Goal: Task Accomplishment & Management: Use online tool/utility

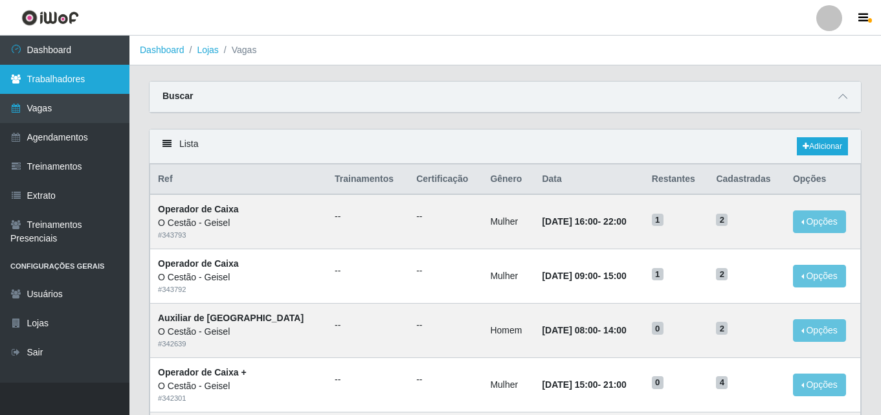
click at [51, 76] on link "Trabalhadores" at bounding box center [65, 79] width 130 height 29
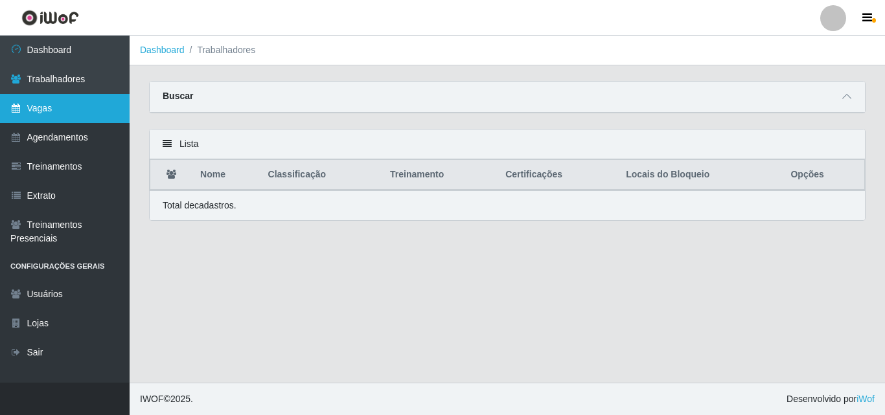
click at [65, 108] on link "Vagas" at bounding box center [65, 108] width 130 height 29
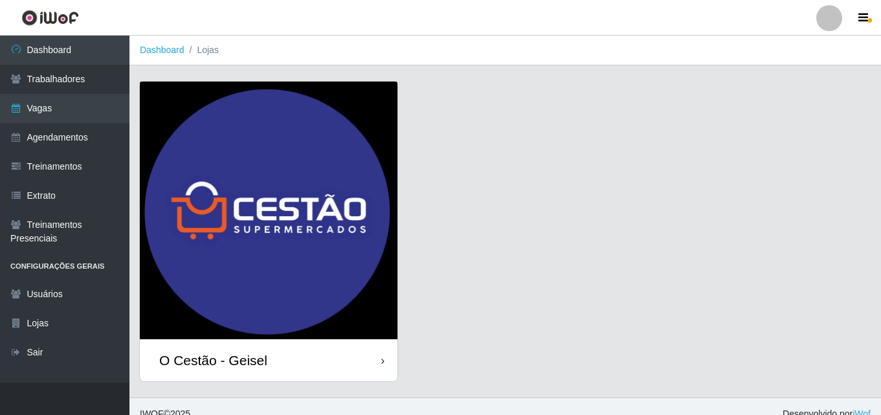
click at [338, 238] on img at bounding box center [269, 211] width 258 height 258
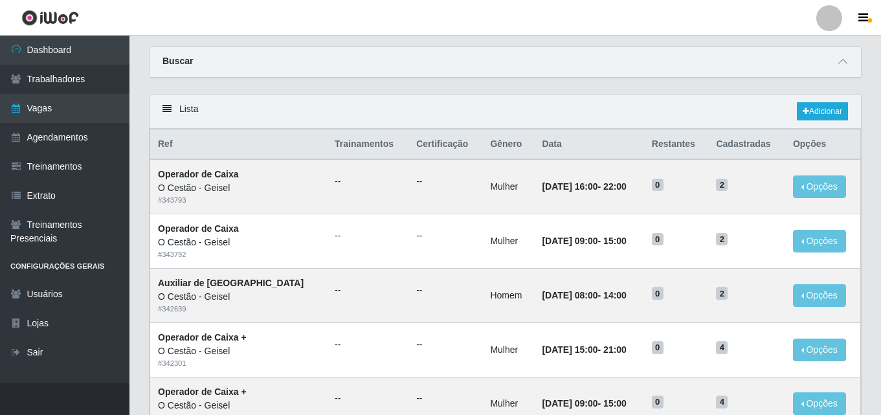
scroll to position [65, 0]
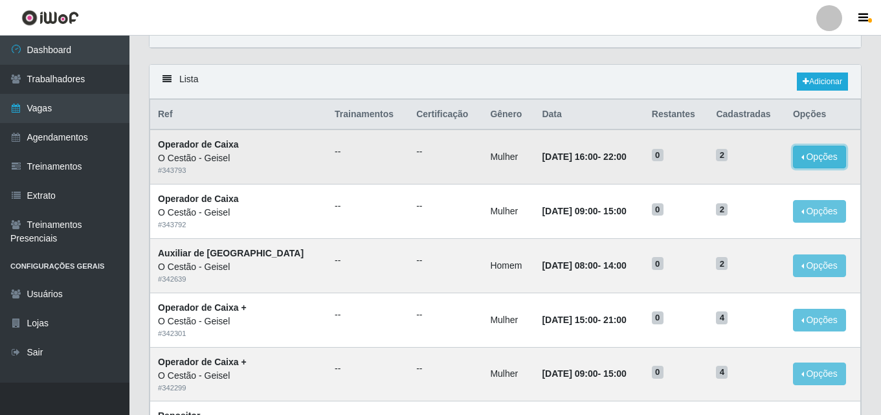
click at [814, 155] on button "Opções" at bounding box center [819, 157] width 53 height 23
click at [489, 80] on div "Lista Adicionar" at bounding box center [506, 82] width 712 height 34
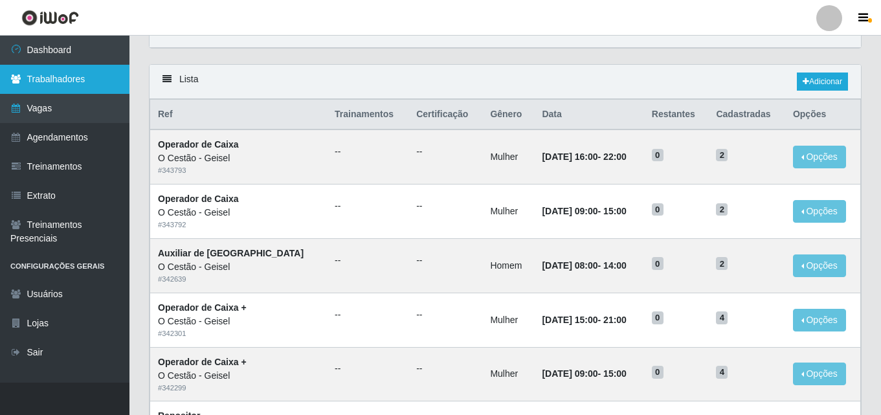
click at [106, 73] on link "Trabalhadores" at bounding box center [65, 79] width 130 height 29
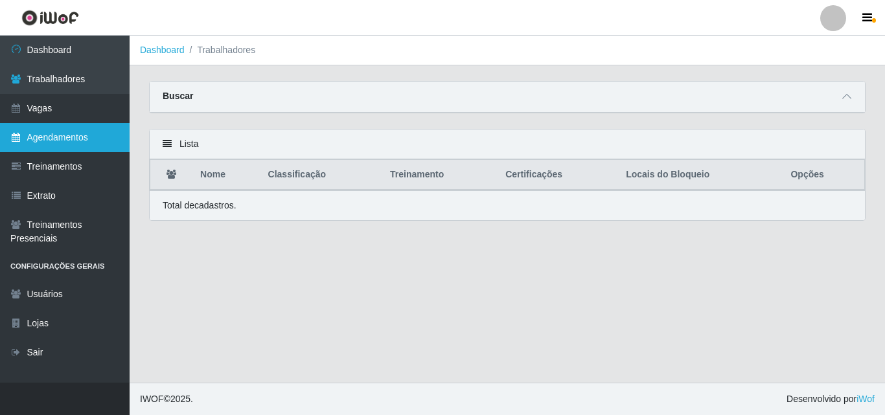
click at [95, 135] on link "Agendamentos" at bounding box center [65, 137] width 130 height 29
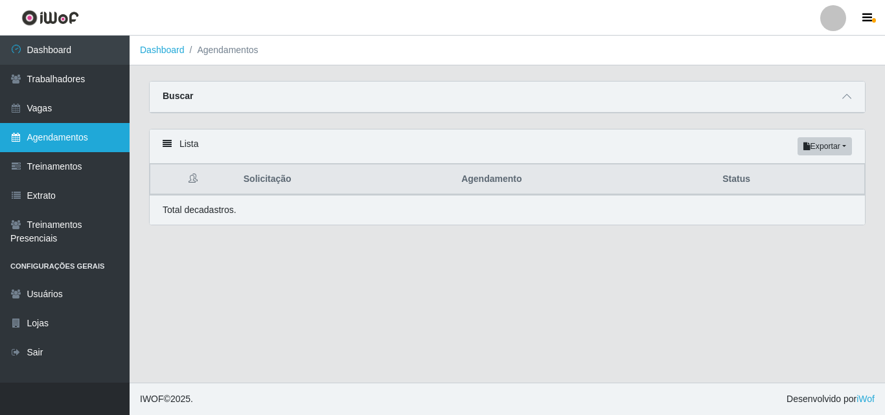
click at [92, 144] on link "Agendamentos" at bounding box center [65, 137] width 130 height 29
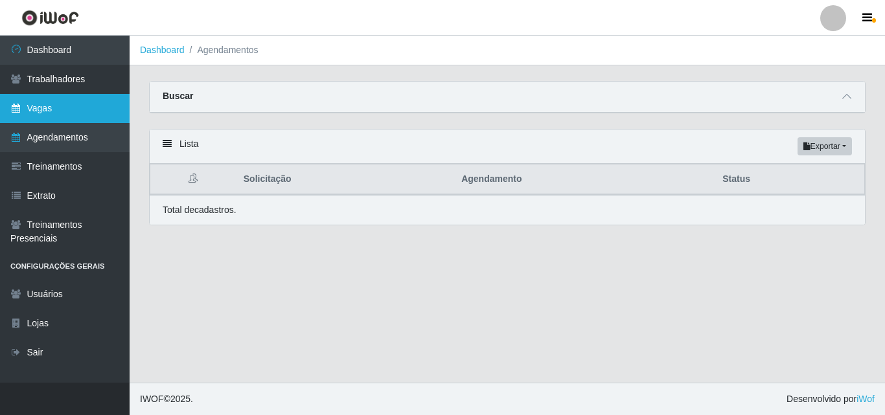
click at [85, 100] on link "Vagas" at bounding box center [65, 108] width 130 height 29
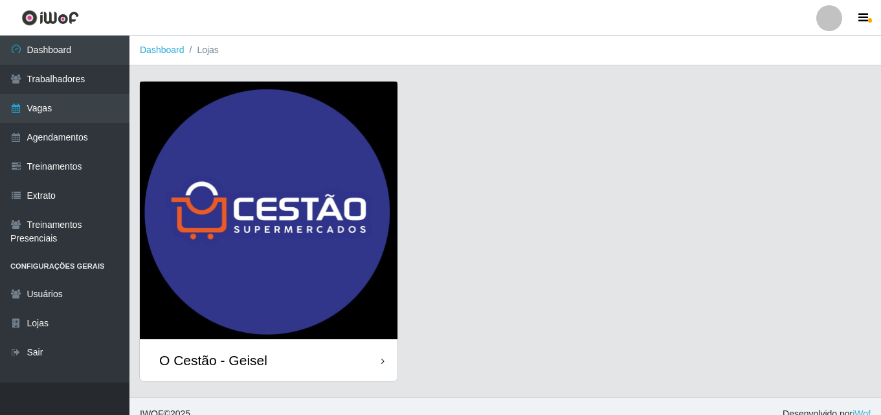
click at [319, 217] on img at bounding box center [269, 211] width 258 height 258
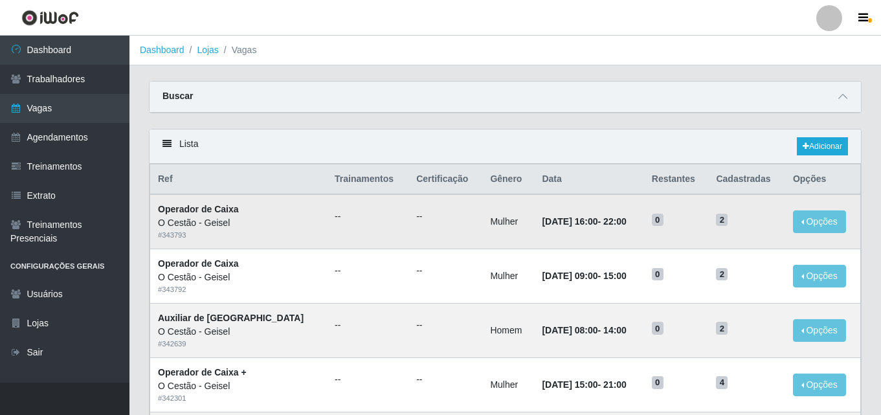
click at [542, 225] on time "[DATE] 16:00" at bounding box center [570, 221] width 56 height 10
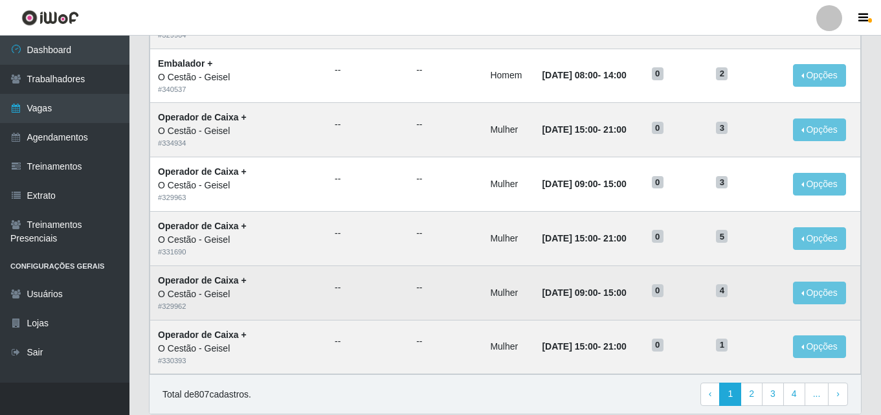
scroll to position [683, 0]
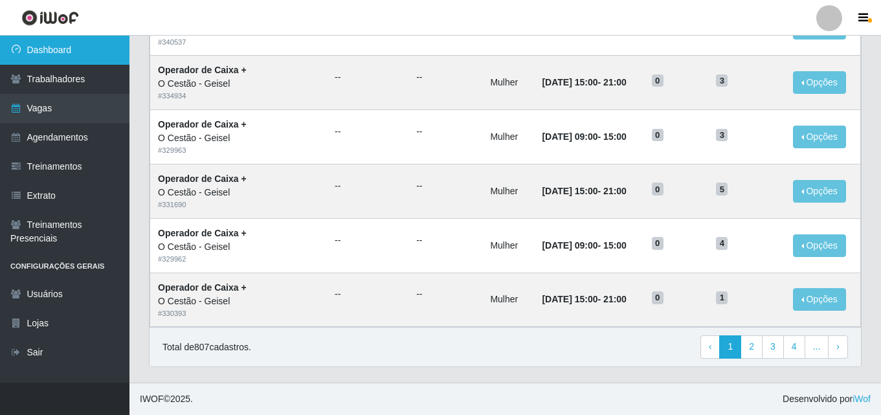
click at [68, 58] on link "Dashboard" at bounding box center [65, 50] width 130 height 29
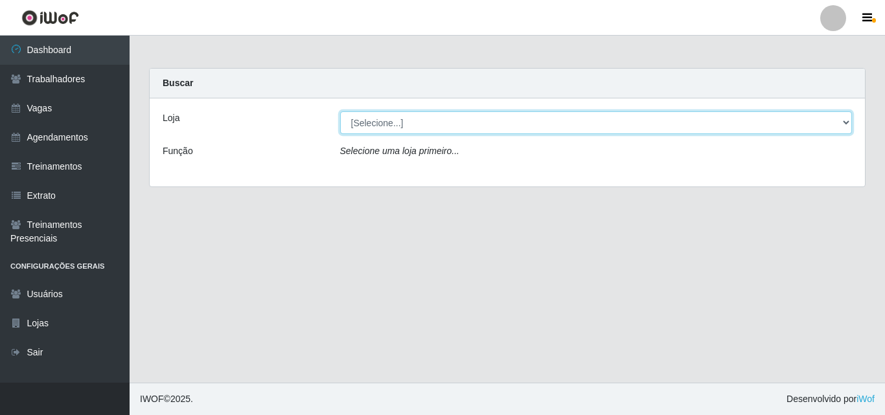
click at [430, 120] on select "[Selecione...] O Cestão - Geisel" at bounding box center [596, 122] width 512 height 23
select select "224"
click at [340, 111] on select "[Selecione...] O Cestão - Geisel" at bounding box center [596, 122] width 512 height 23
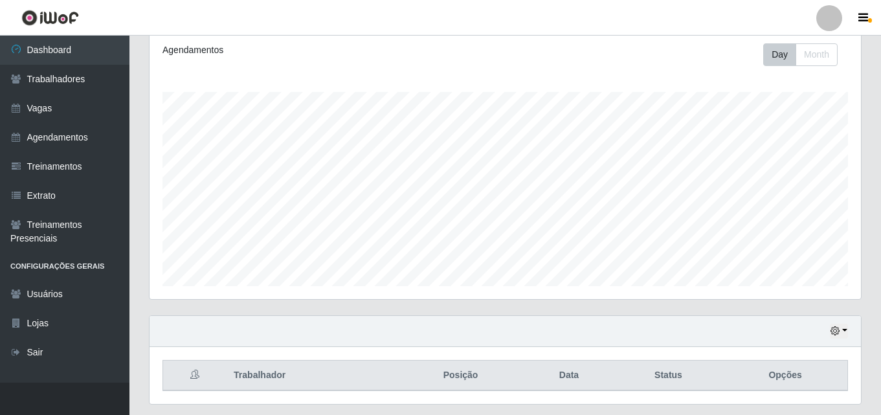
scroll to position [214, 0]
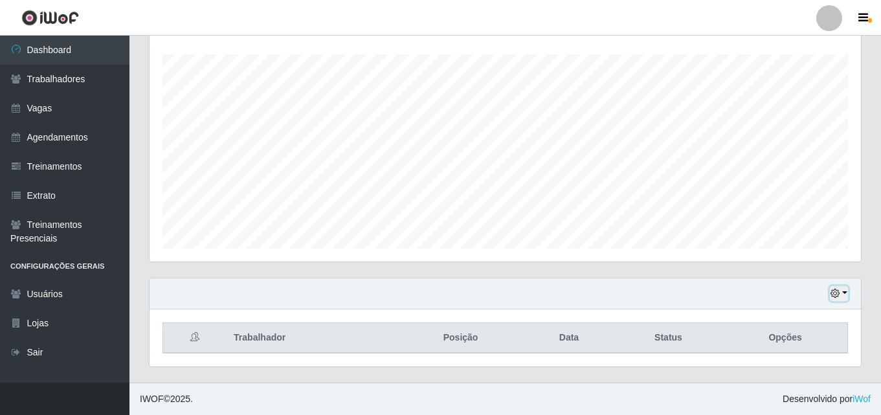
click at [841, 293] on button "button" at bounding box center [839, 293] width 18 height 15
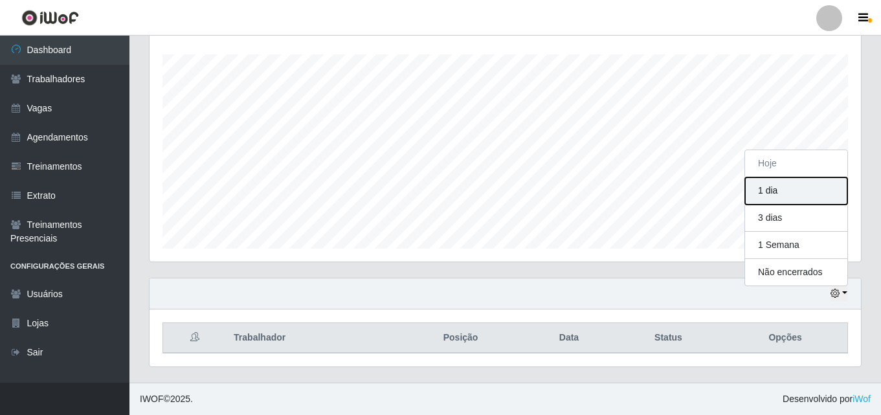
click at [767, 196] on button "1 dia" at bounding box center [796, 190] width 102 height 27
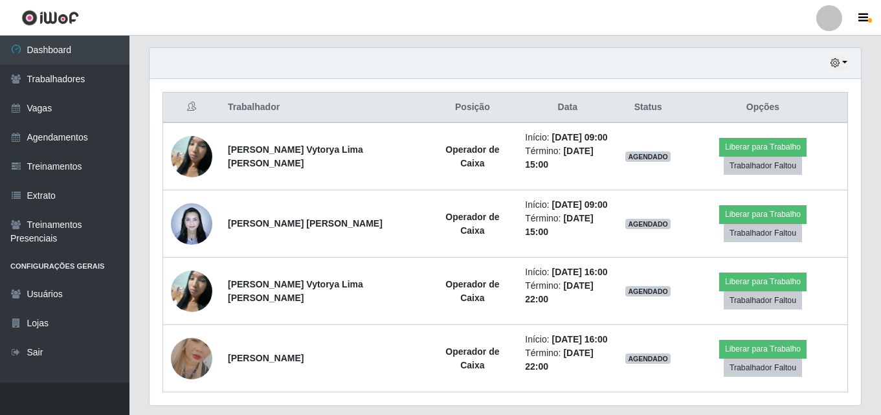
scroll to position [214, 0]
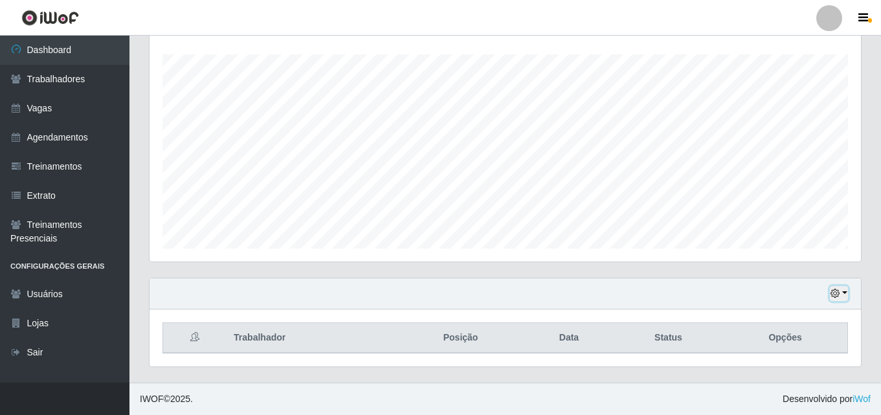
click at [843, 293] on button "button" at bounding box center [839, 293] width 18 height 15
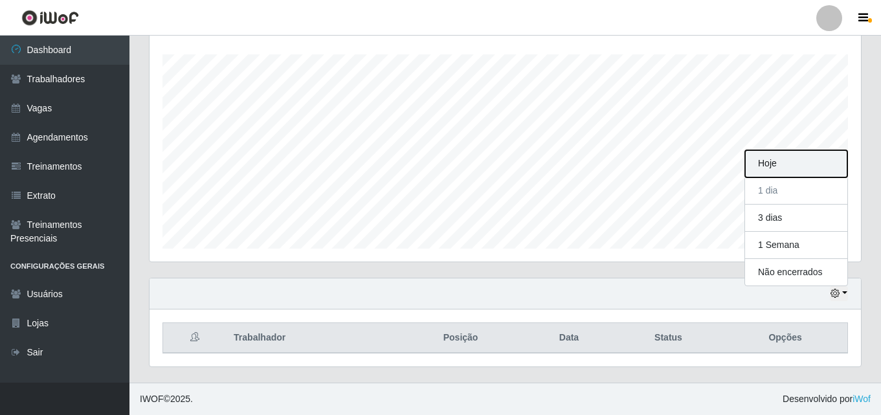
click at [793, 157] on button "Hoje" at bounding box center [796, 163] width 102 height 27
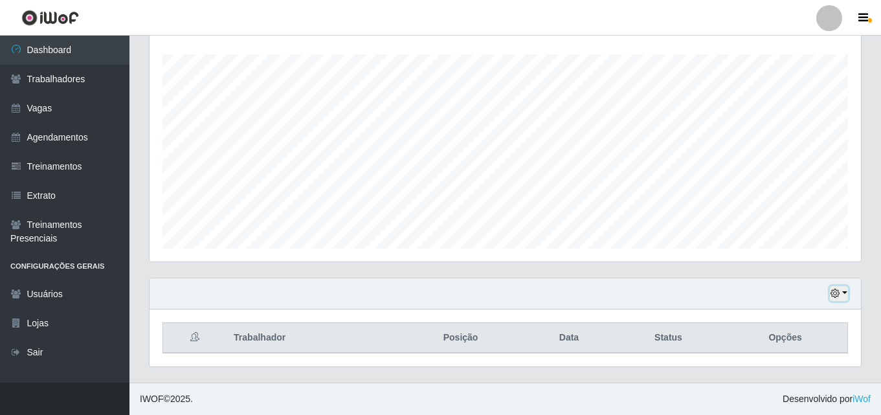
click at [841, 295] on button "button" at bounding box center [839, 293] width 18 height 15
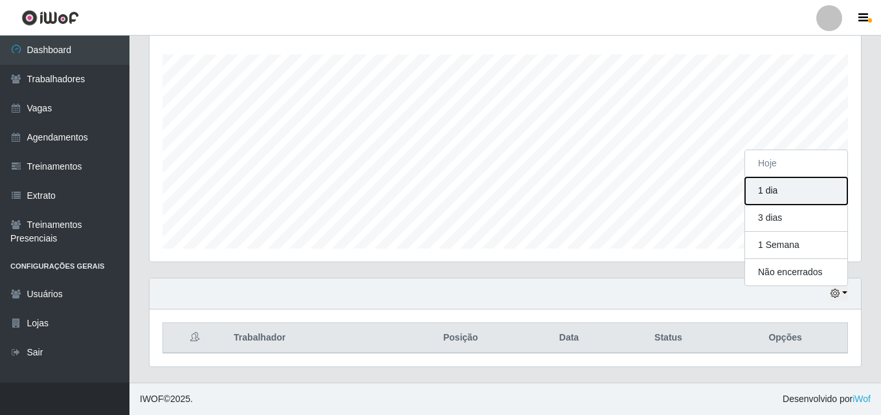
click at [778, 194] on button "1 dia" at bounding box center [796, 190] width 102 height 27
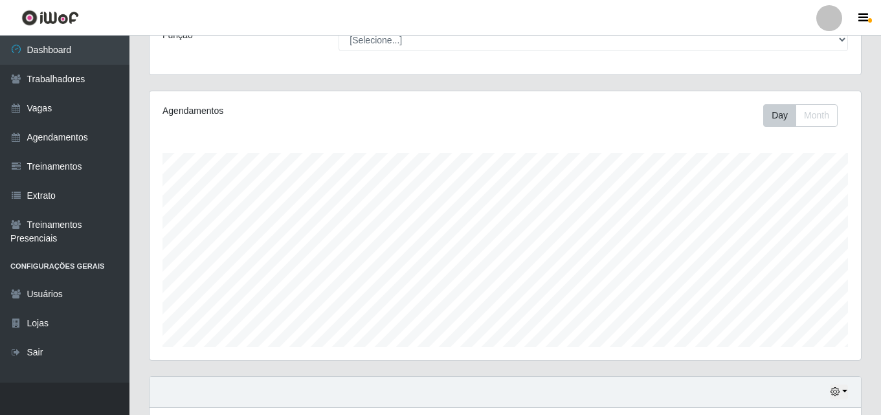
scroll to position [214, 0]
